Goal: Task Accomplishment & Management: Complete application form

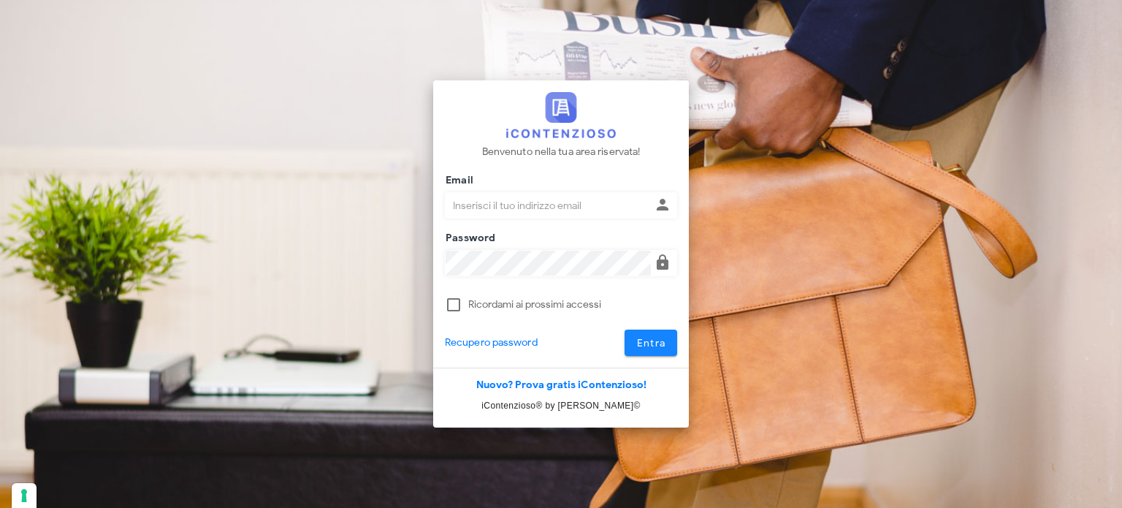
type input "avvocatobrunomaviglia@gmail.com"
click at [663, 343] on span "Entra" at bounding box center [651, 343] width 30 height 12
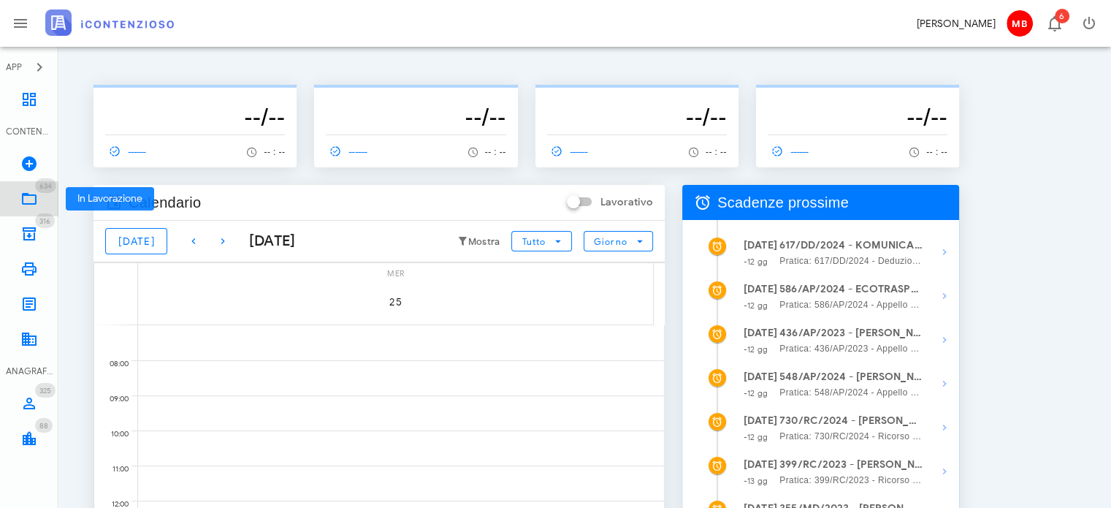
click at [38, 199] on link "634 In Lavorazione 634" at bounding box center [29, 198] width 58 height 35
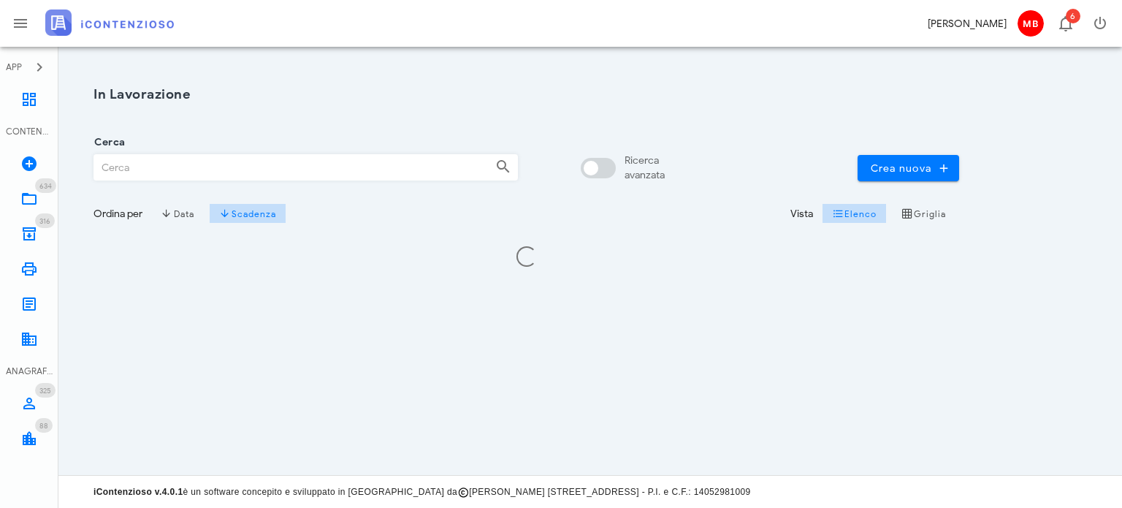
click at [213, 170] on input "Cerca" at bounding box center [288, 167] width 389 height 25
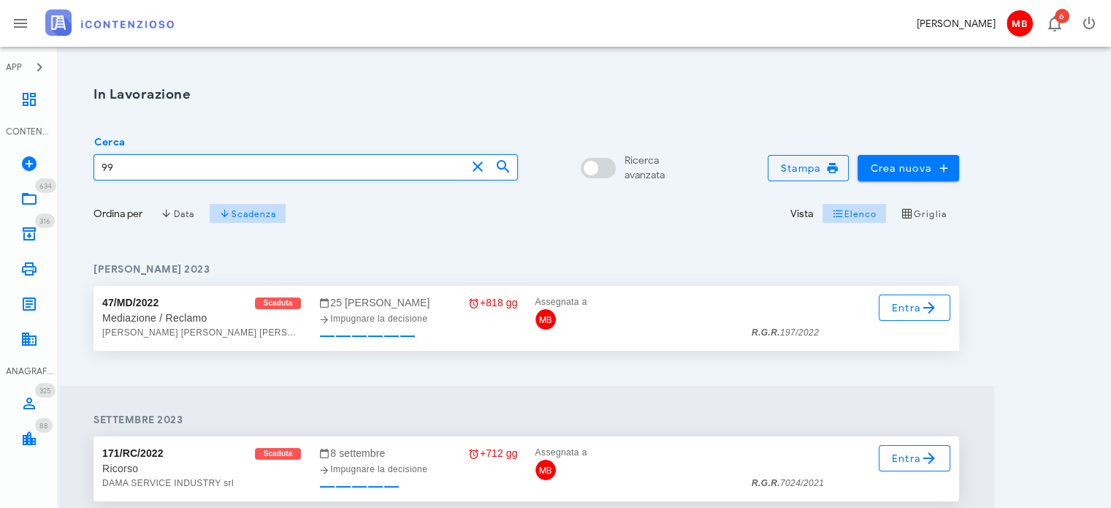
type input "9"
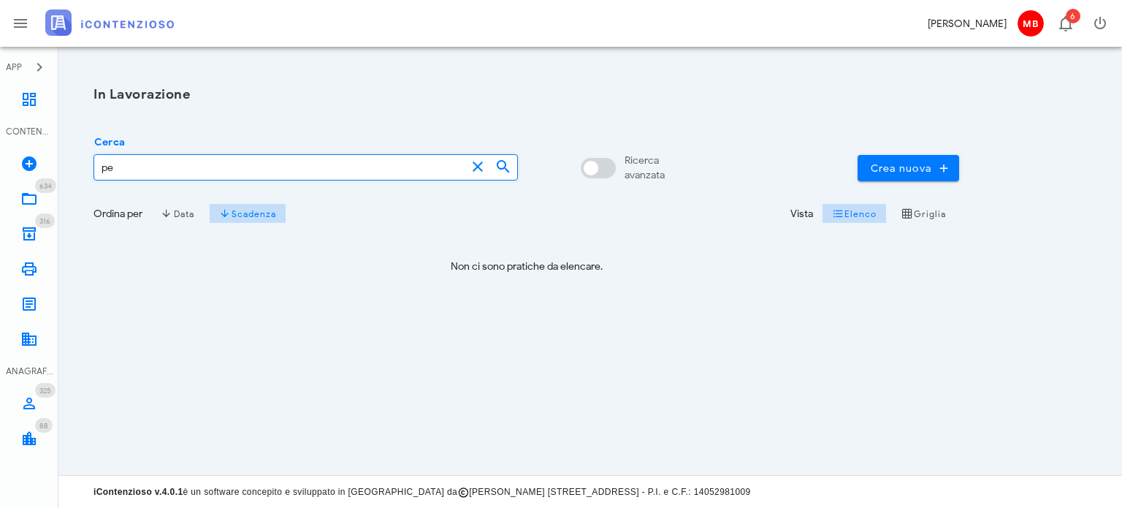
type input "p"
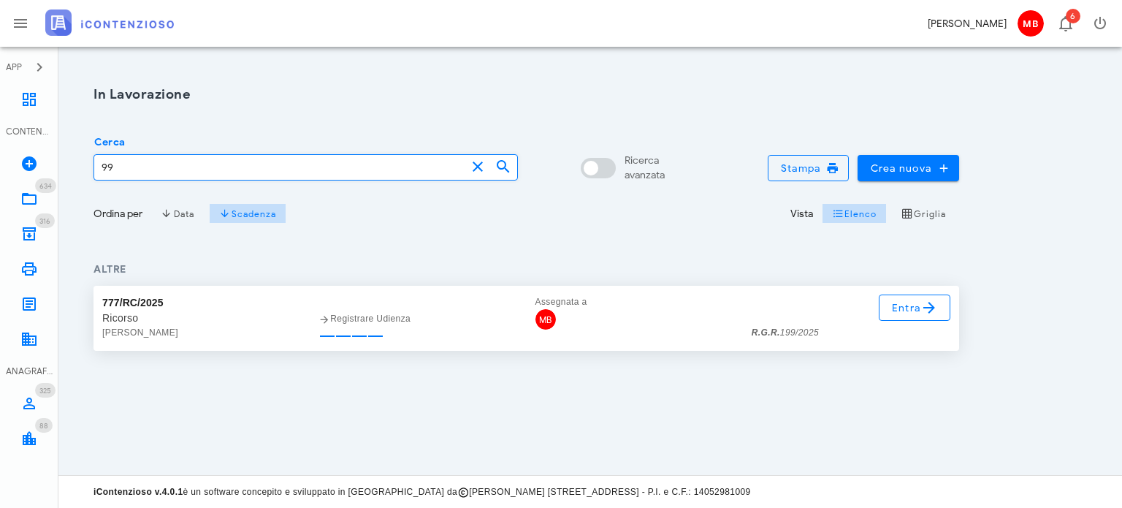
type input "9"
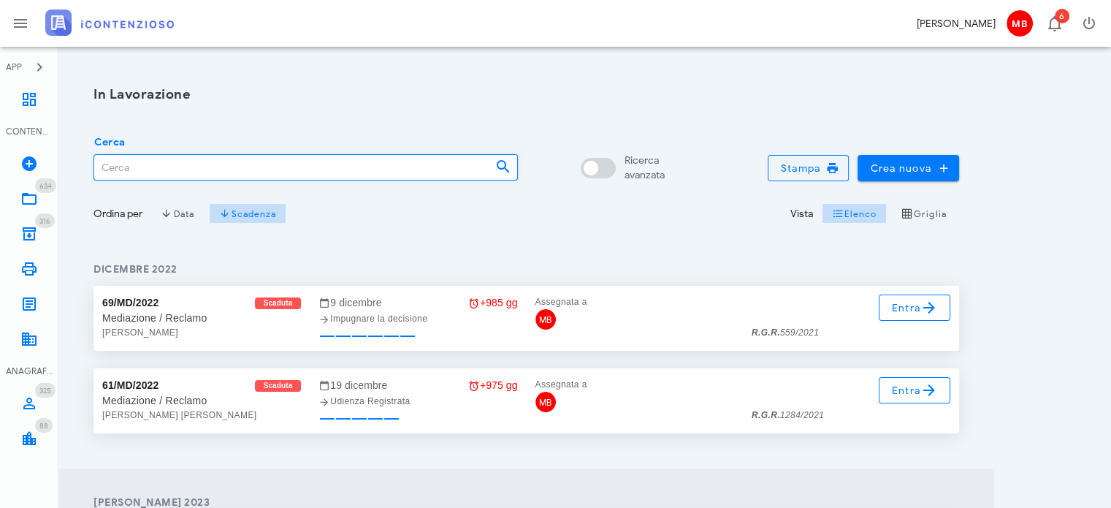
click at [178, 158] on input "Cerca" at bounding box center [288, 167] width 389 height 25
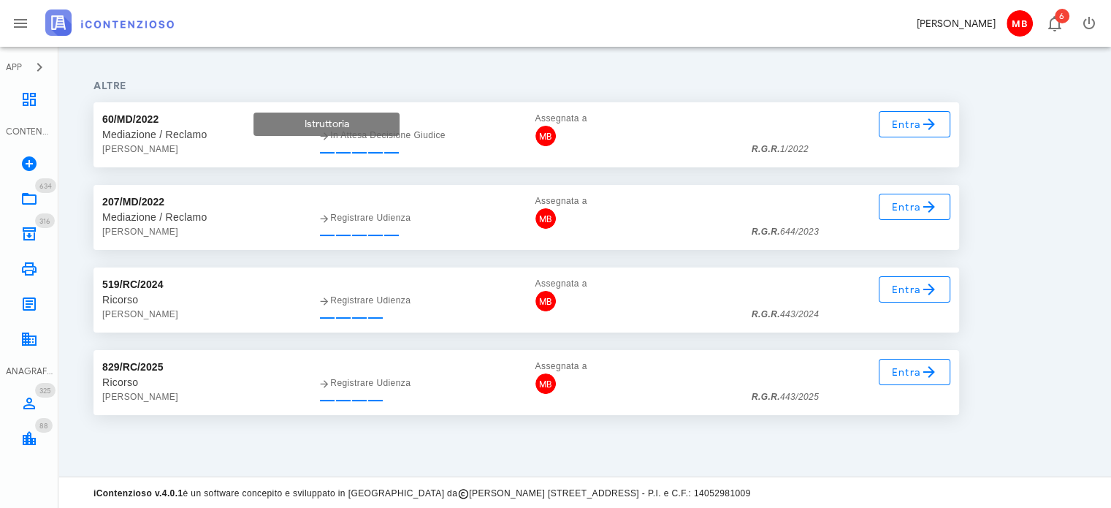
scroll to position [184, 0]
type input "443"
click at [925, 289] on icon at bounding box center [929, 289] width 18 height 18
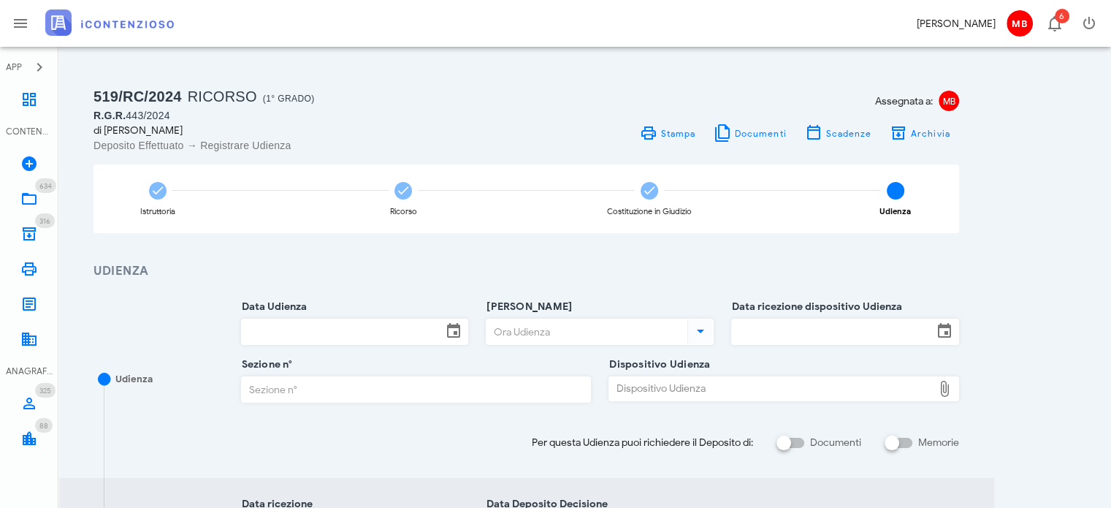
click at [405, 335] on input "Data Udienza" at bounding box center [342, 331] width 201 height 25
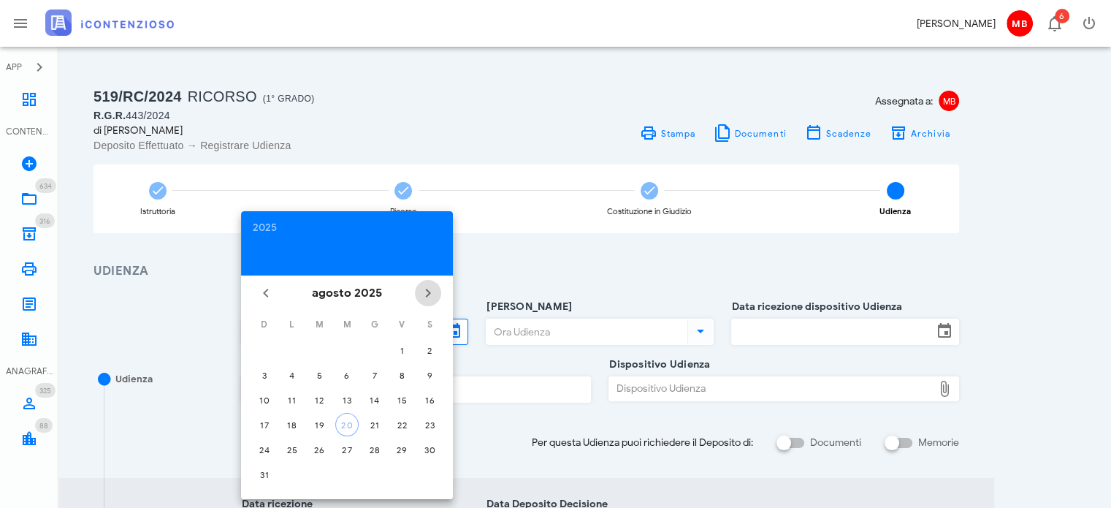
click at [427, 291] on icon "Il prossimo mese" at bounding box center [428, 293] width 18 height 18
click at [316, 424] on div "21" at bounding box center [319, 424] width 23 height 11
type input "21/10/2025"
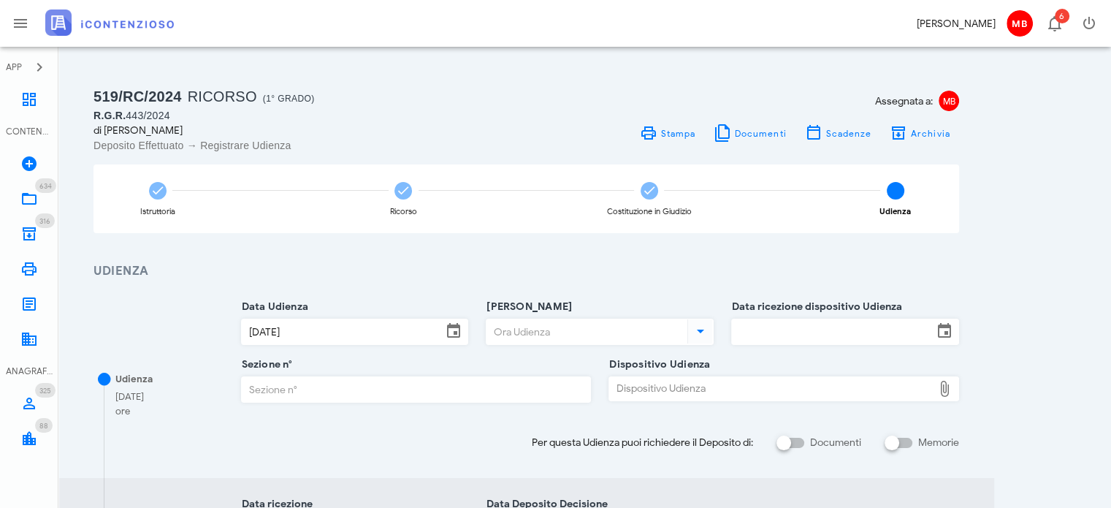
click at [489, 394] on input "Sezione n°" at bounding box center [416, 389] width 349 height 25
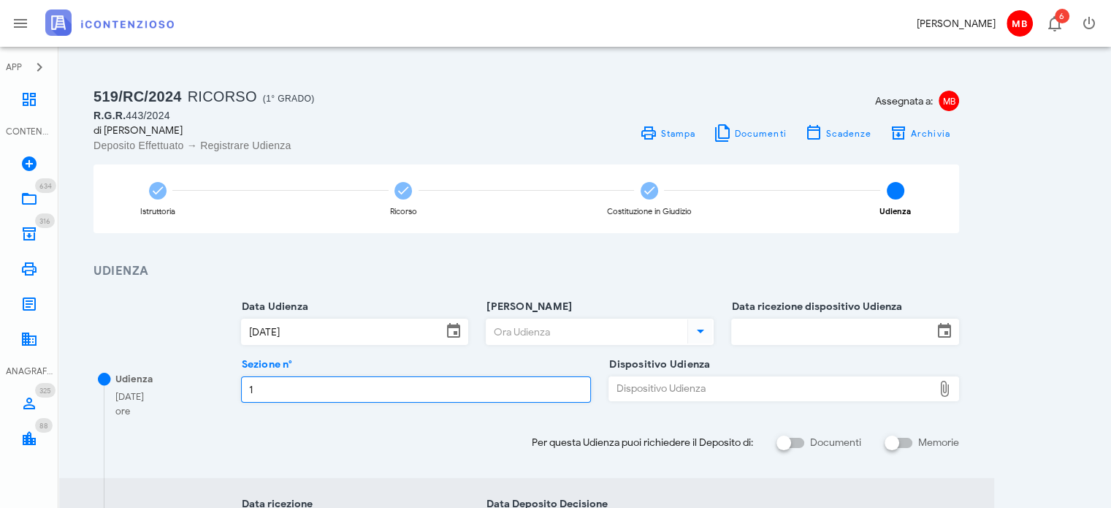
type input "1"
click at [515, 329] on input "Ora Udienza" at bounding box center [585, 331] width 198 height 25
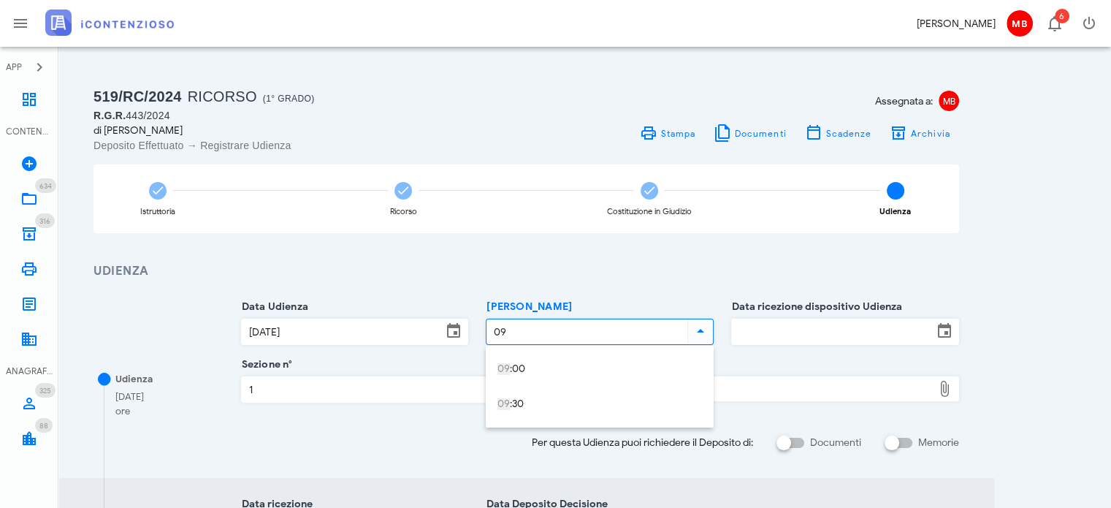
drag, startPoint x: 523, startPoint y: 402, endPoint x: 535, endPoint y: 397, distance: 12.8
click at [525, 402] on div "09 :30" at bounding box center [599, 404] width 205 height 12
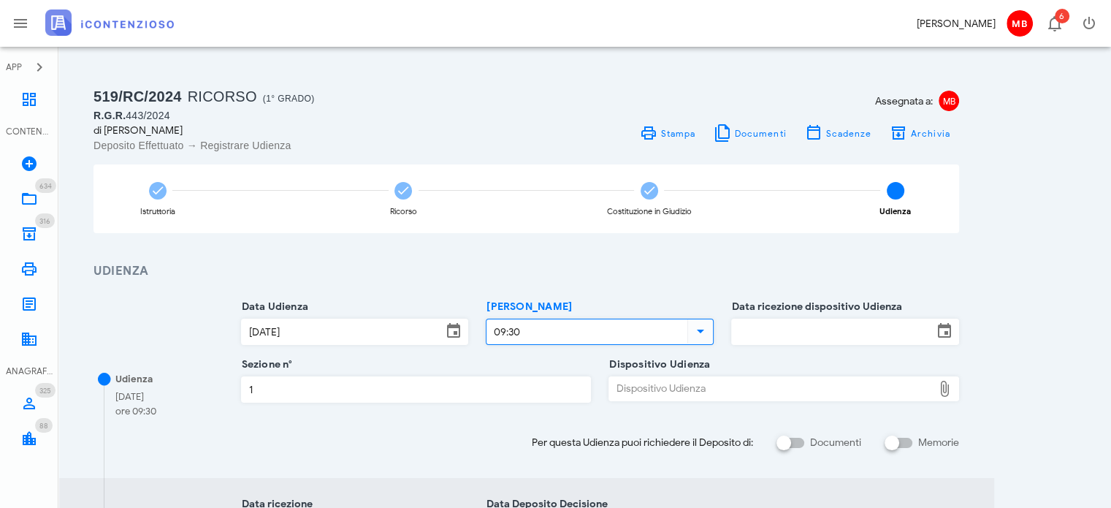
type input "09:30"
click at [754, 322] on input "Data ricezione dispositivo Udienza" at bounding box center [832, 331] width 201 height 25
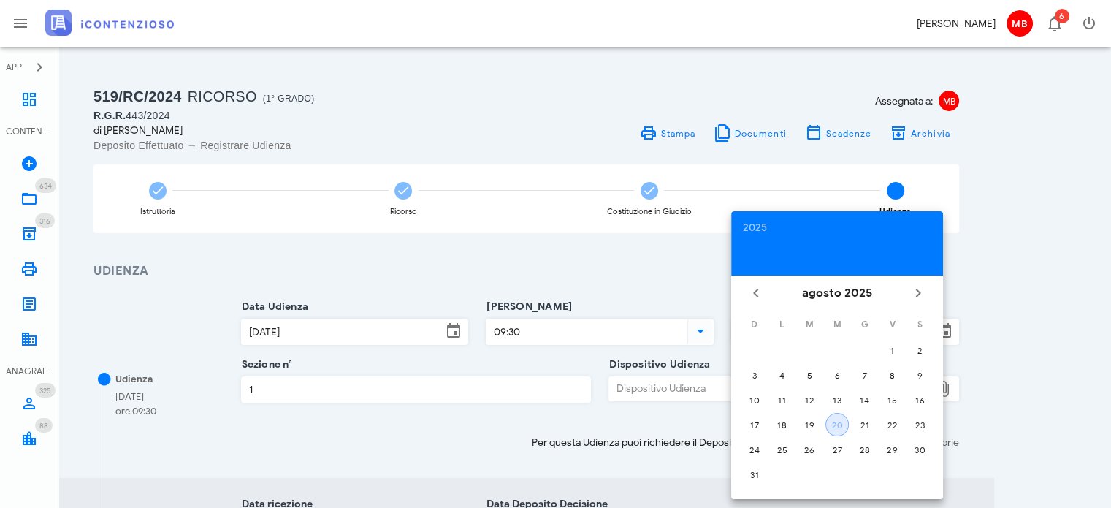
click at [842, 424] on div "20" at bounding box center [837, 424] width 22 height 11
type input "20/08/2025"
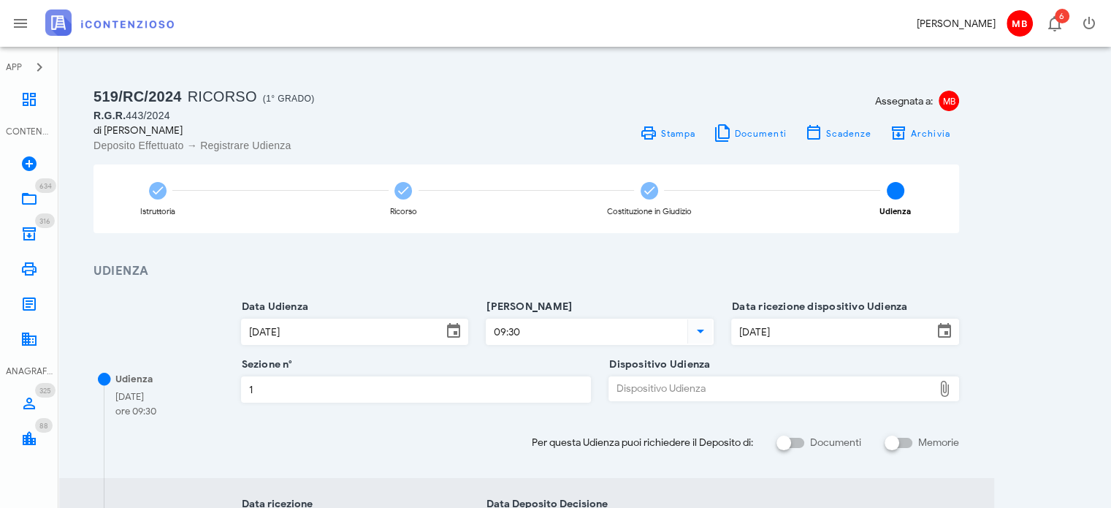
click at [771, 390] on div "Dispositivo Udienza" at bounding box center [771, 388] width 324 height 23
type input "C:\fakepath\AvvTratt___443_2024.pdf"
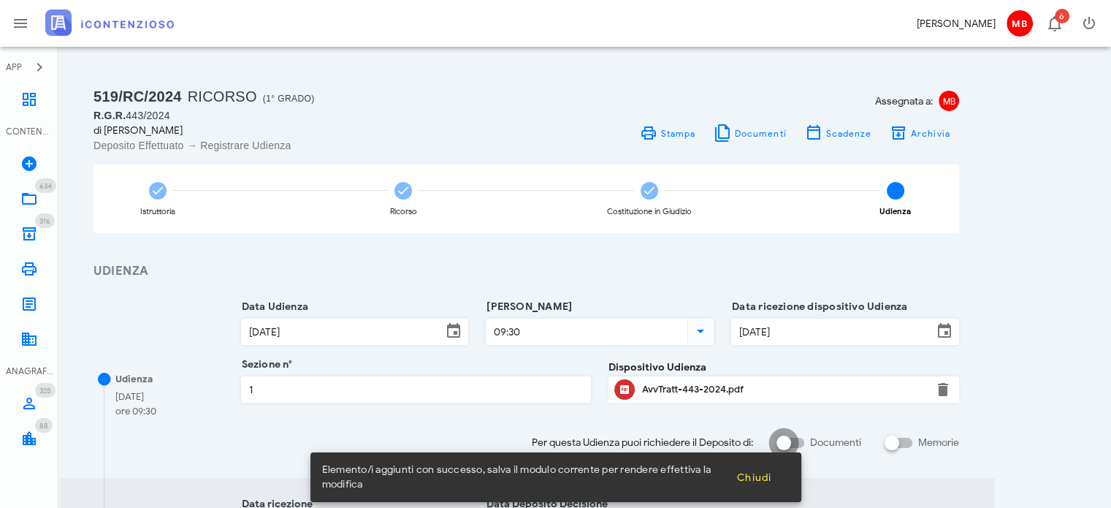
click at [783, 438] on div at bounding box center [783, 442] width 25 height 25
checkbox input "true"
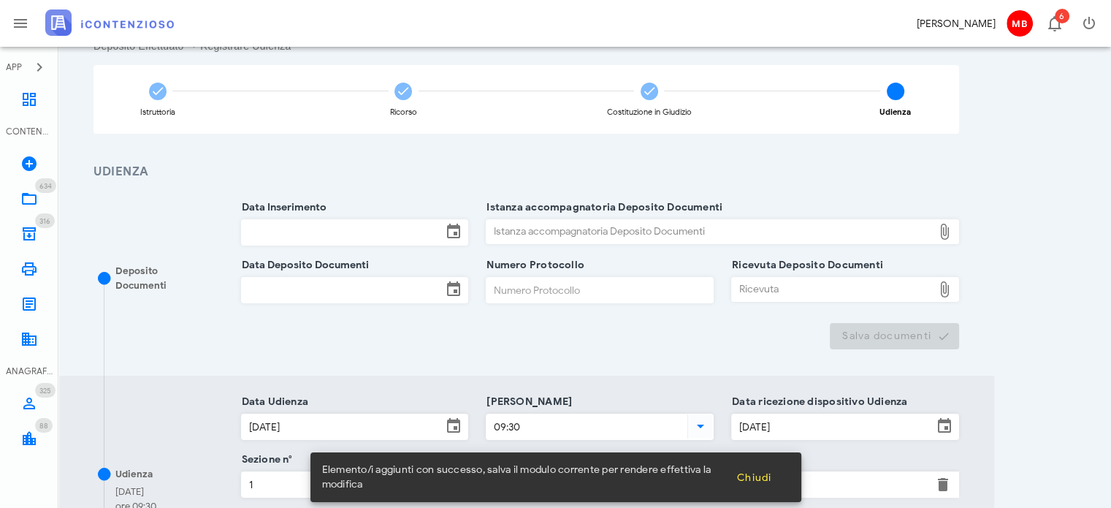
scroll to position [219, 0]
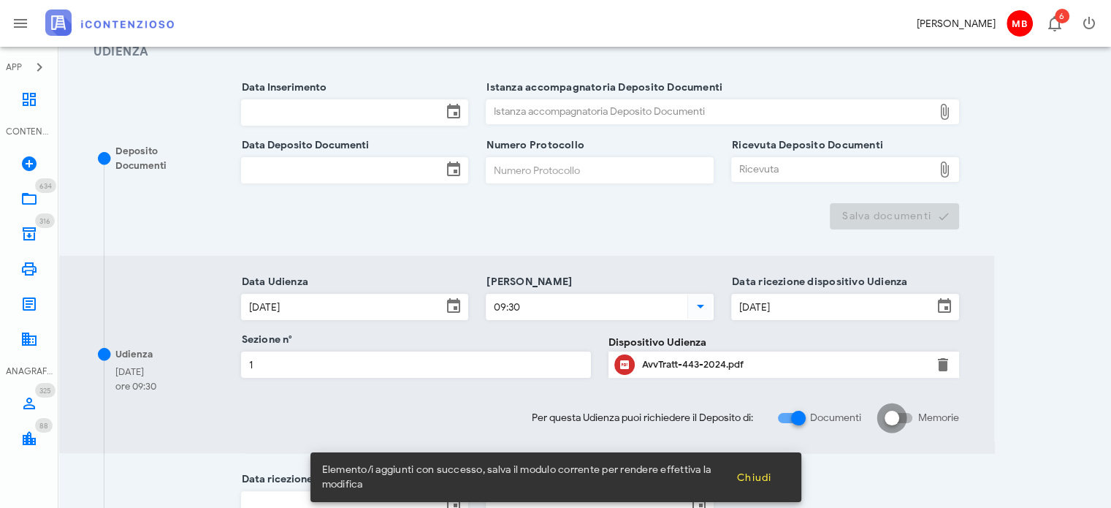
click at [898, 411] on div at bounding box center [891, 417] width 25 height 25
checkbox input "true"
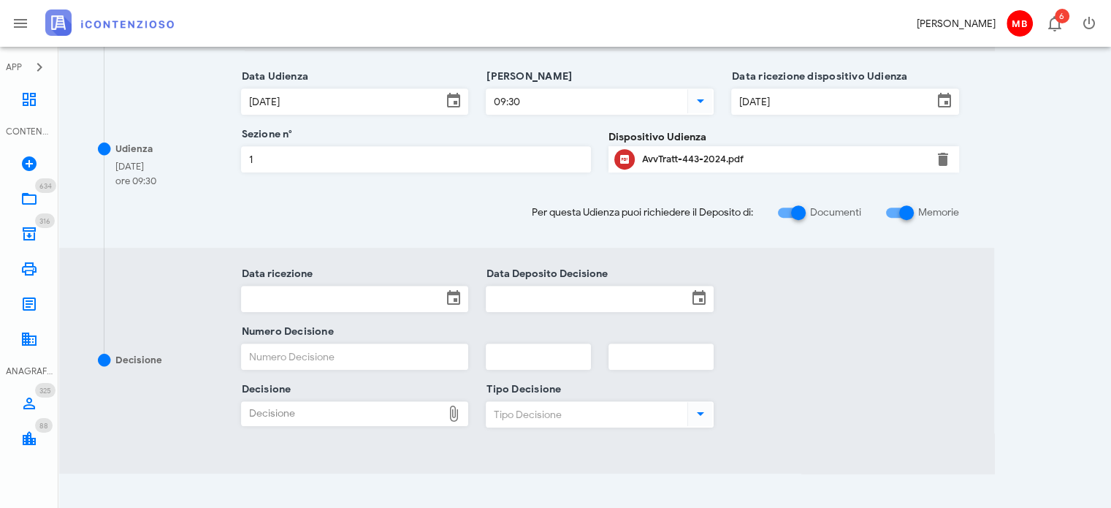
scroll to position [730, 0]
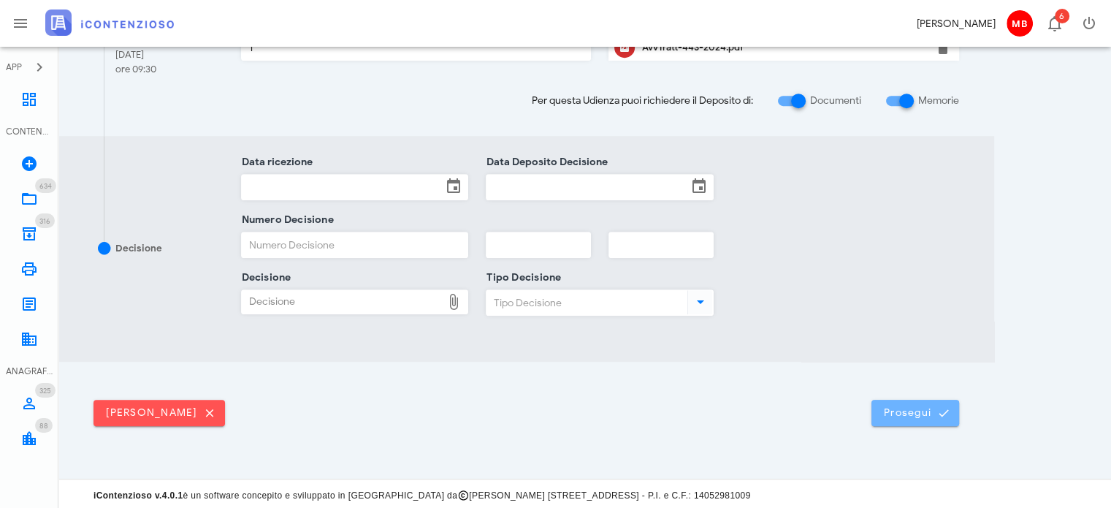
click at [915, 415] on span "Prosegui" at bounding box center [915, 412] width 64 height 13
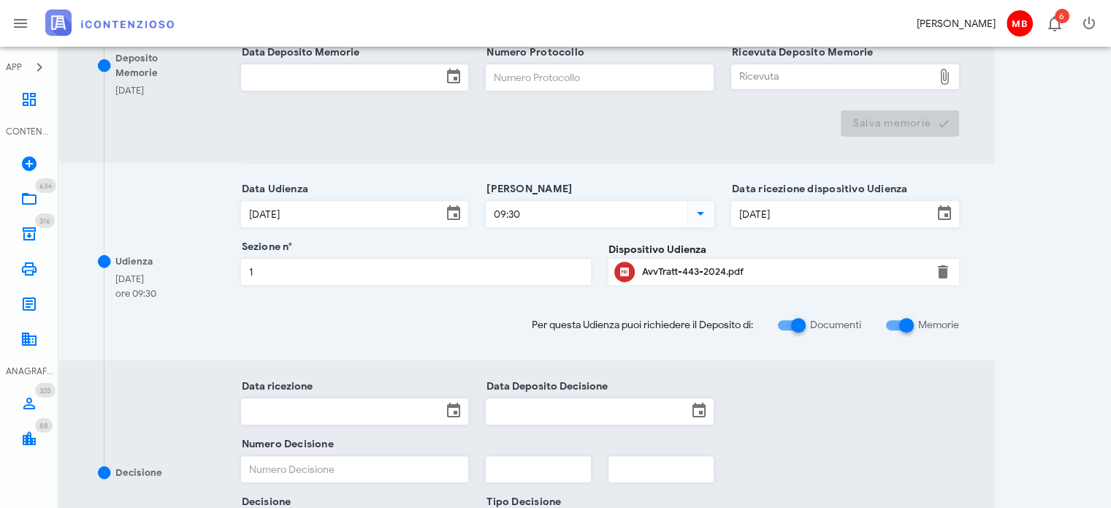
scroll to position [584, 0]
